Goal: Information Seeking & Learning: Find contact information

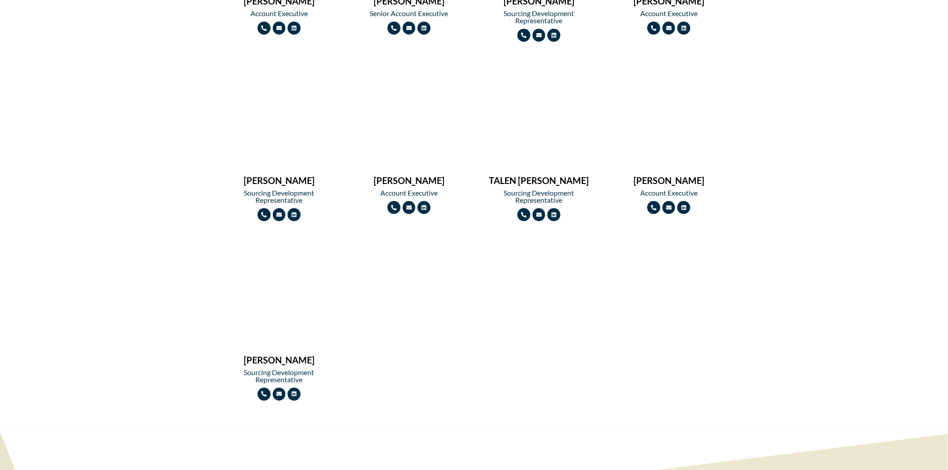
scroll to position [1086, 0]
